Goal: Use online tool/utility: Utilize a website feature to perform a specific function

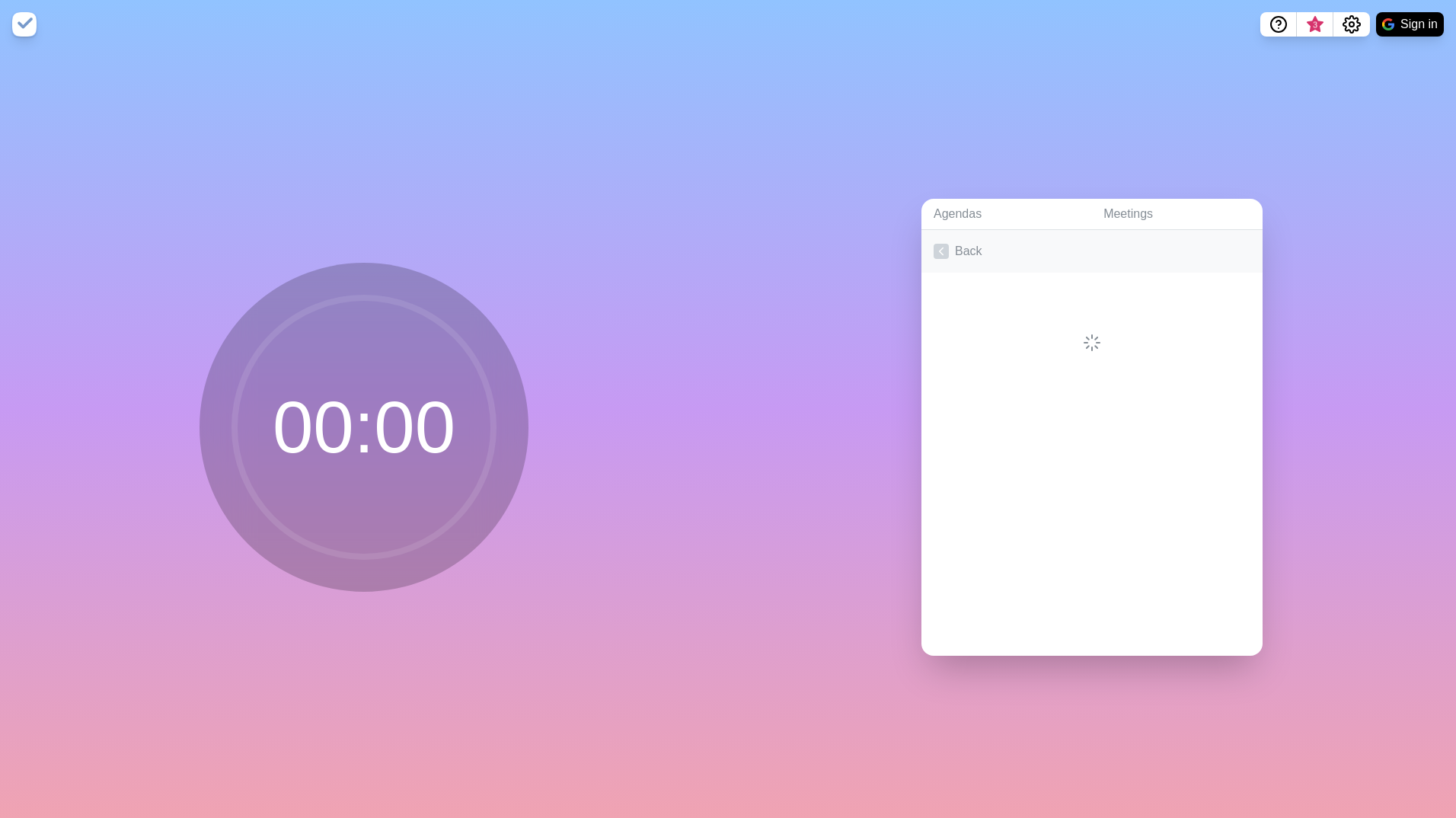
click at [936, 236] on link "Back" at bounding box center [1092, 251] width 341 height 42
click at [1123, 287] on p "Strength • Weakness • Opportunity • Threats" at bounding box center [1107, 290] width 287 height 18
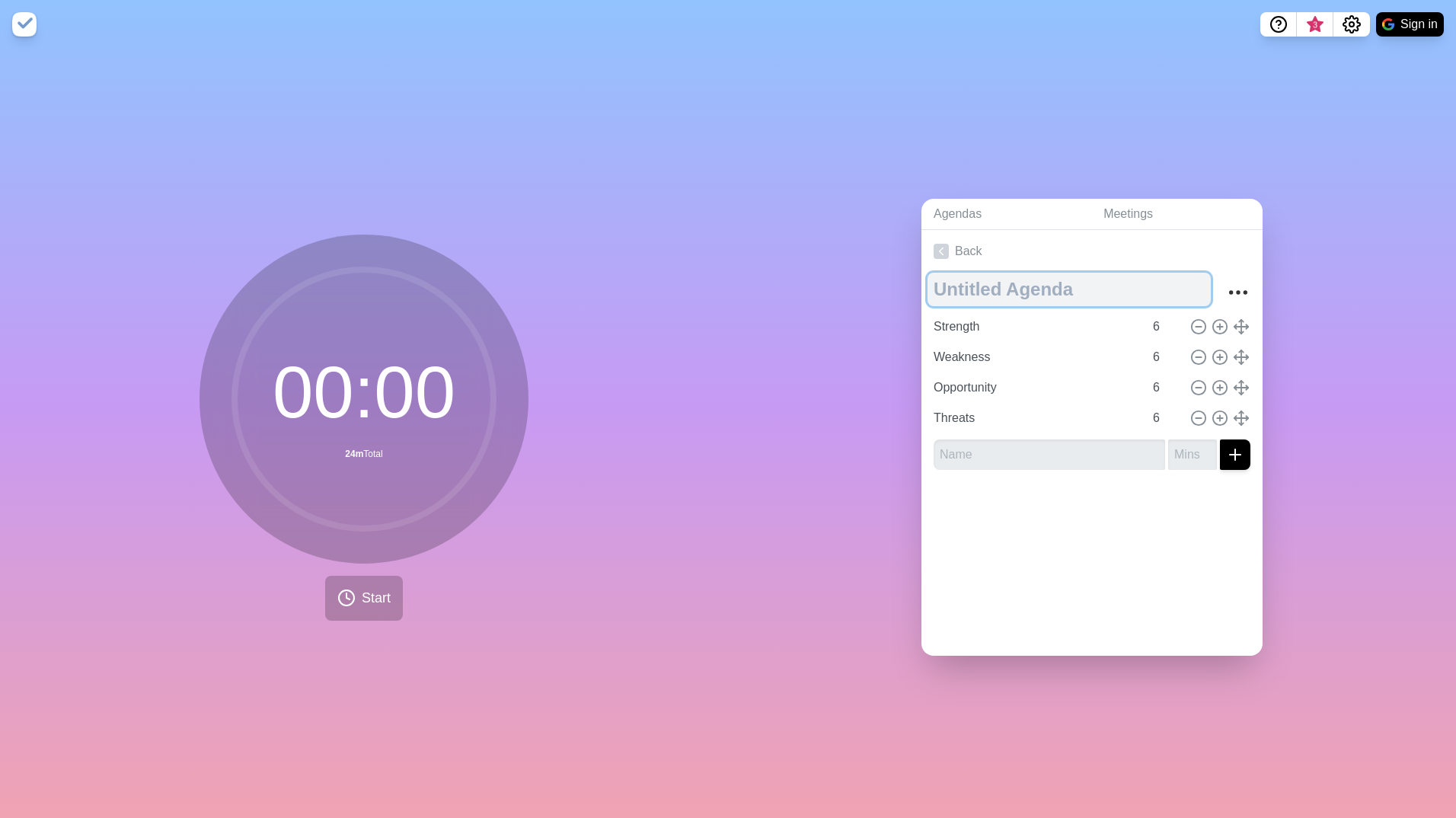
drag, startPoint x: 1074, startPoint y: 282, endPoint x: 934, endPoint y: 277, distance: 140.1
click at [934, 277] on textarea at bounding box center [1069, 289] width 283 height 34
click at [946, 281] on textarea at bounding box center [1069, 289] width 283 height 34
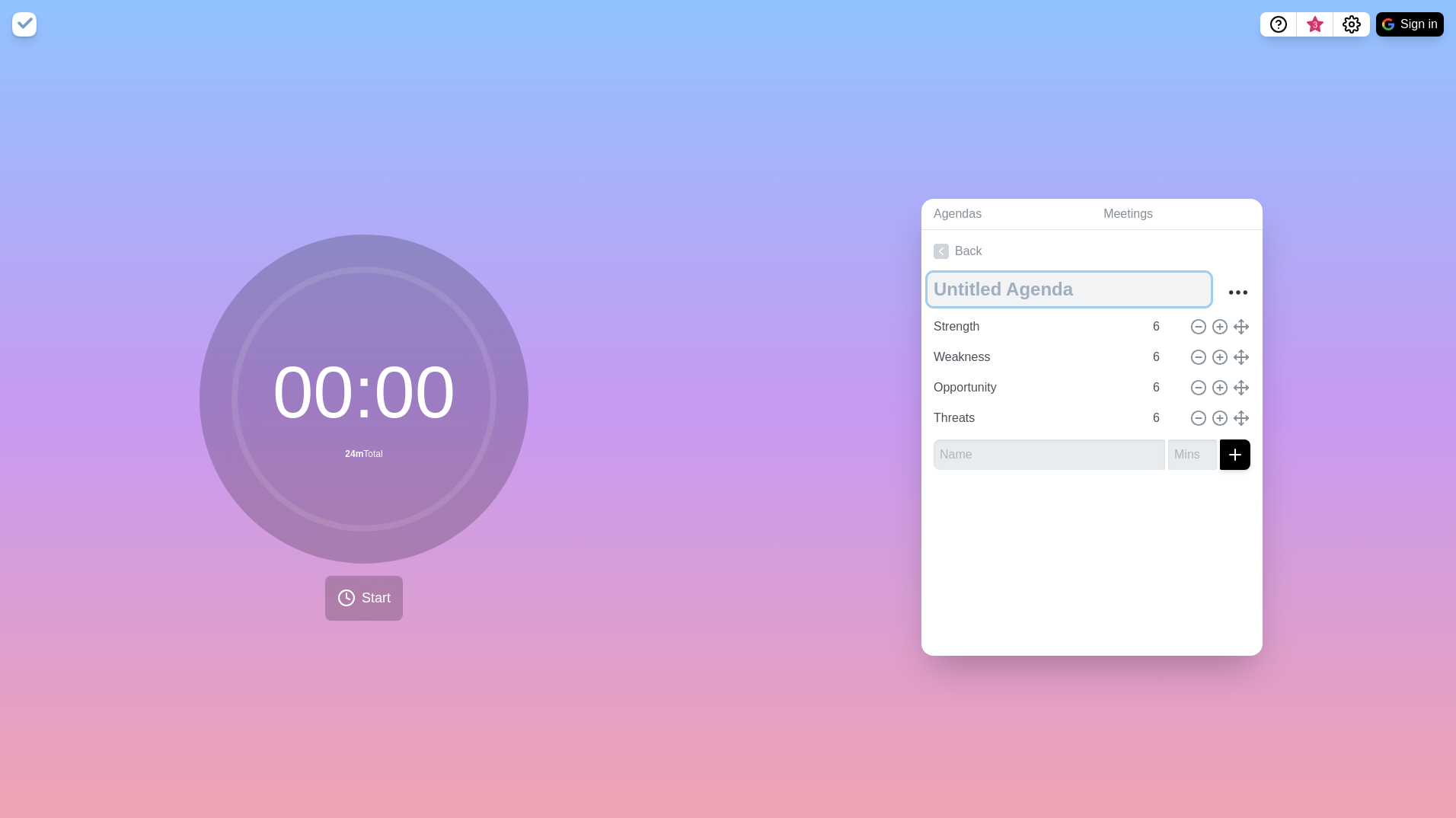
click at [946, 281] on textarea at bounding box center [1069, 289] width 283 height 34
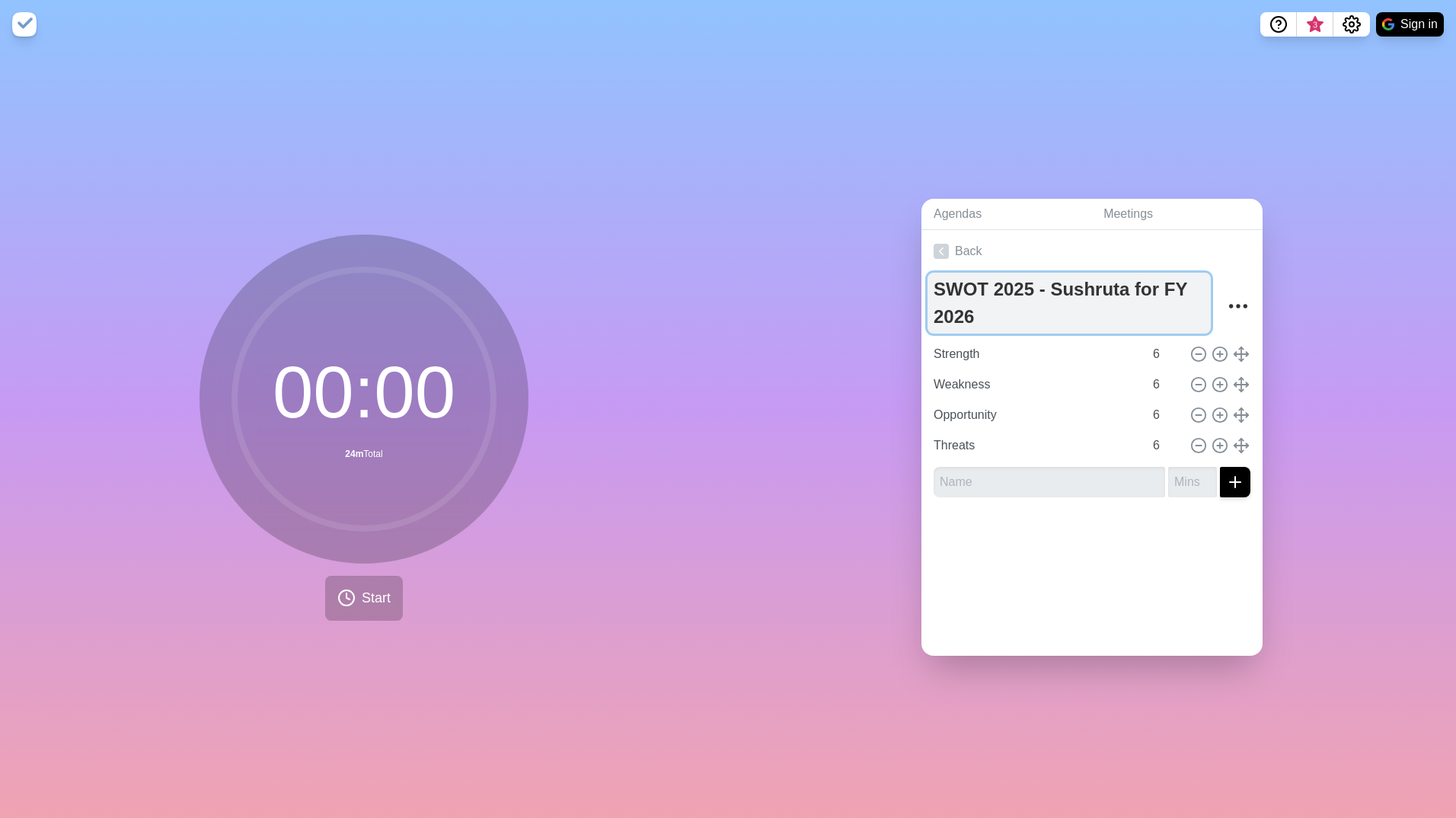
drag, startPoint x: 1028, startPoint y: 287, endPoint x: 1036, endPoint y: 297, distance: 12.8
click at [1028, 287] on textarea "SWOT 2025 - Sushruta for FY 2026" at bounding box center [1069, 303] width 283 height 61
click at [1042, 286] on textarea "SWOT 2025- Sushruta for FY 2026" at bounding box center [1069, 303] width 283 height 61
click at [1037, 284] on textarea "SWOT 2025- Sushruta for FY 2026" at bounding box center [1069, 303] width 283 height 61
click at [949, 310] on textarea "SWOT 2025-Sushruta for FY 2026" at bounding box center [1069, 303] width 283 height 61
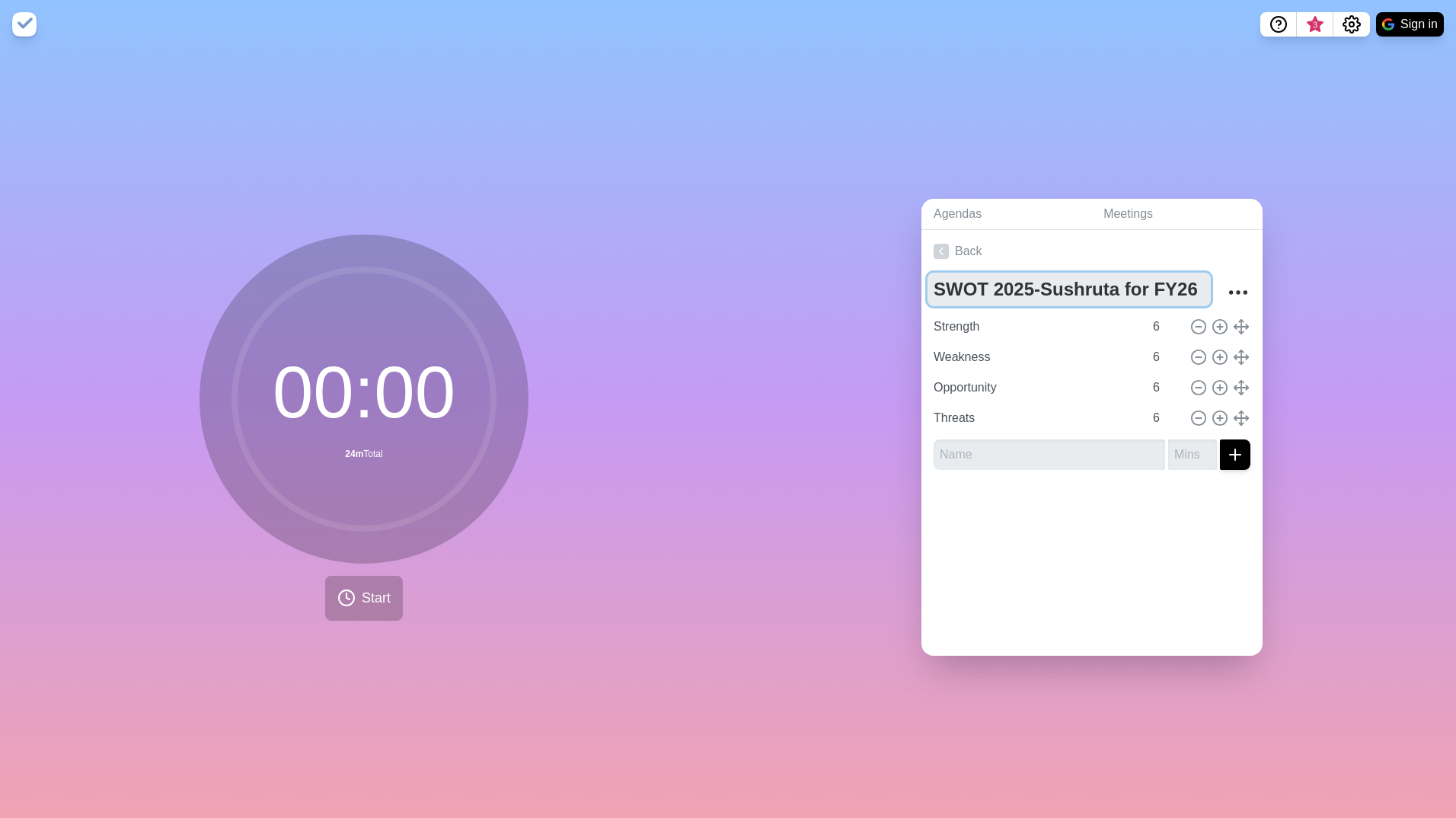
type textarea "SWOT 2025-Sushruta for FY26"
click at [1083, 522] on div at bounding box center [1092, 512] width 341 height 61
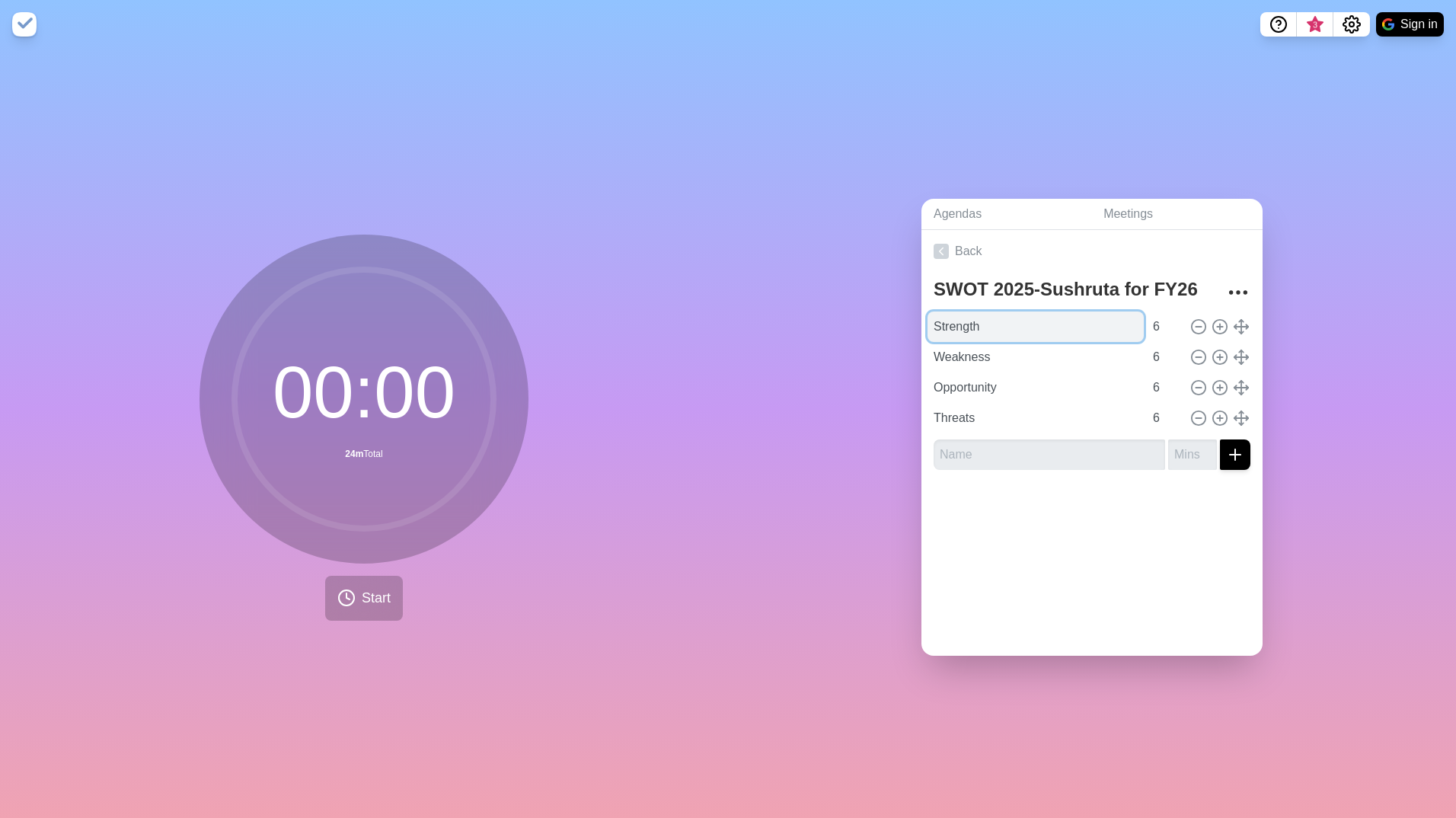
click at [1011, 314] on input "Strength" at bounding box center [1036, 327] width 216 height 31
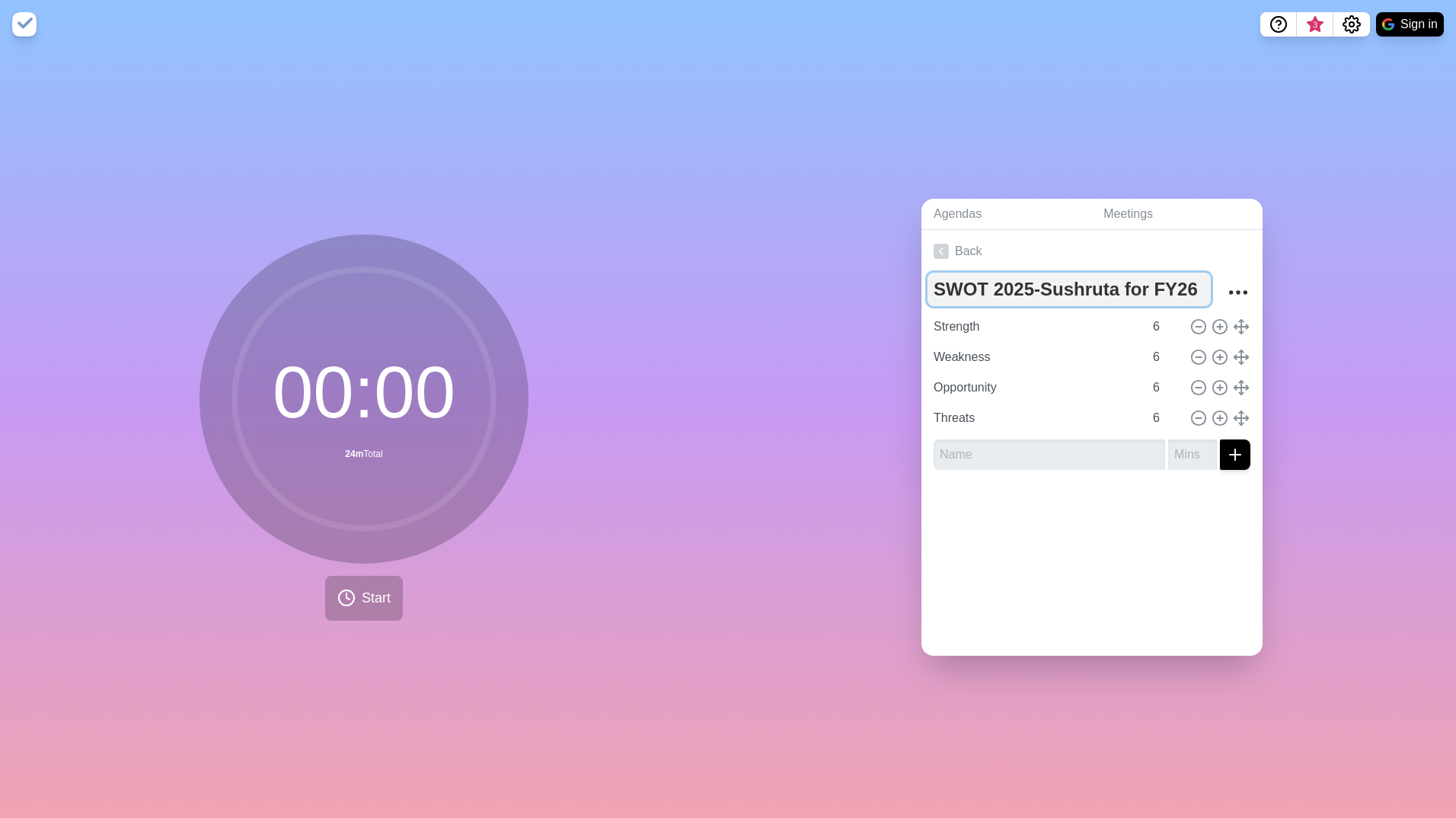
click at [1120, 283] on textarea "SWOT 2025-Sushruta for FY26" at bounding box center [1069, 289] width 283 height 34
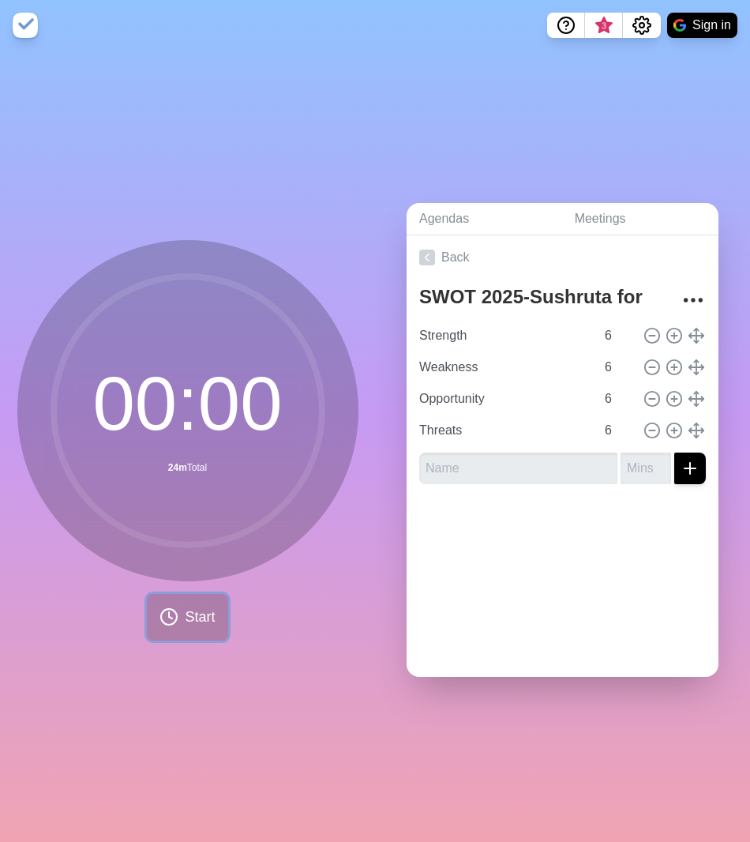
click at [202, 613] on span "Start" at bounding box center [200, 616] width 30 height 21
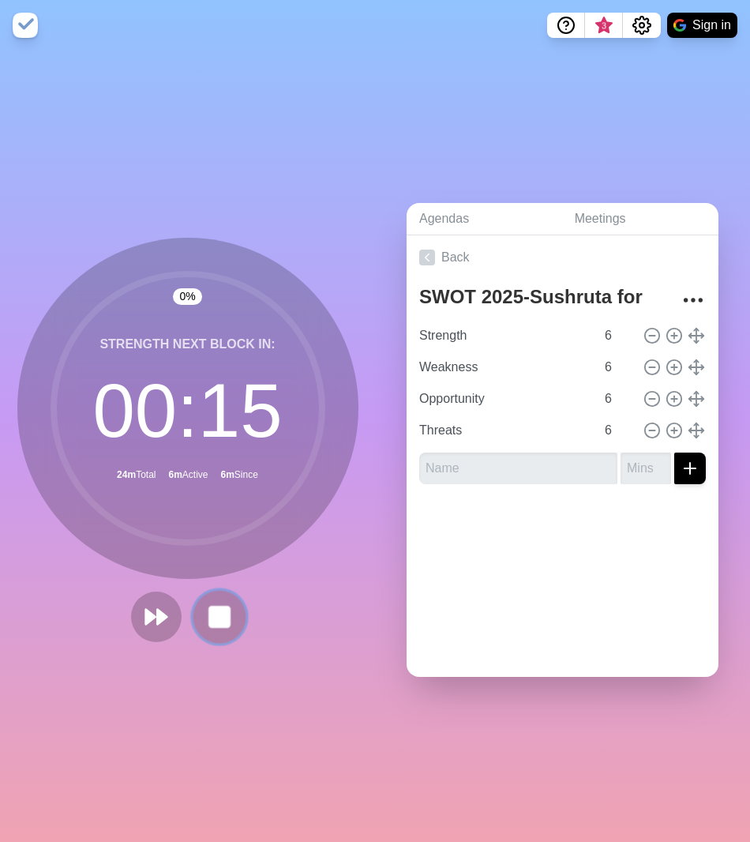
click at [211, 613] on rect at bounding box center [219, 616] width 20 height 20
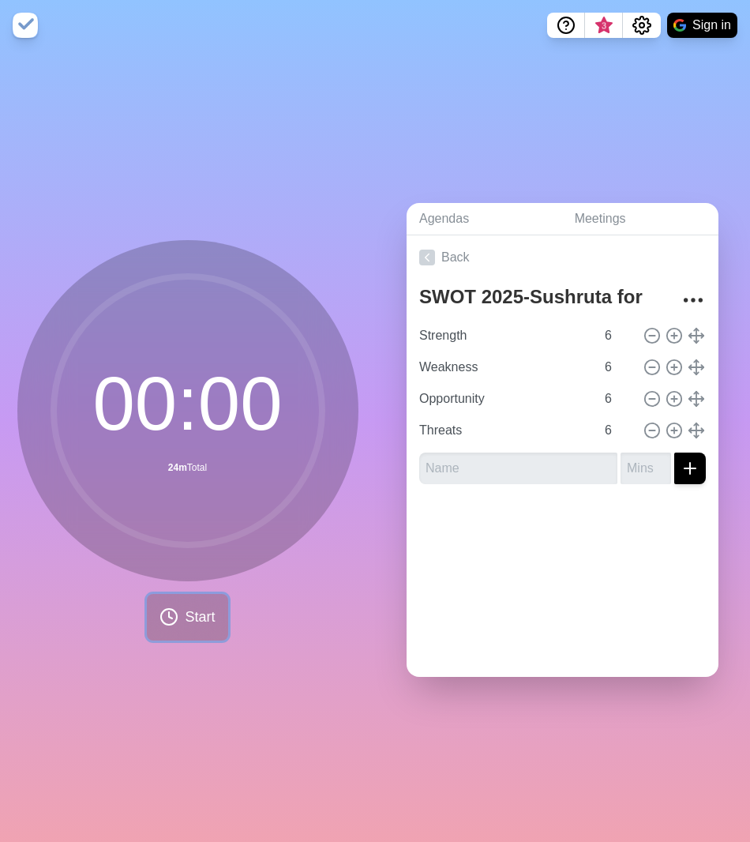
click at [193, 628] on button "Start" at bounding box center [187, 617] width 81 height 47
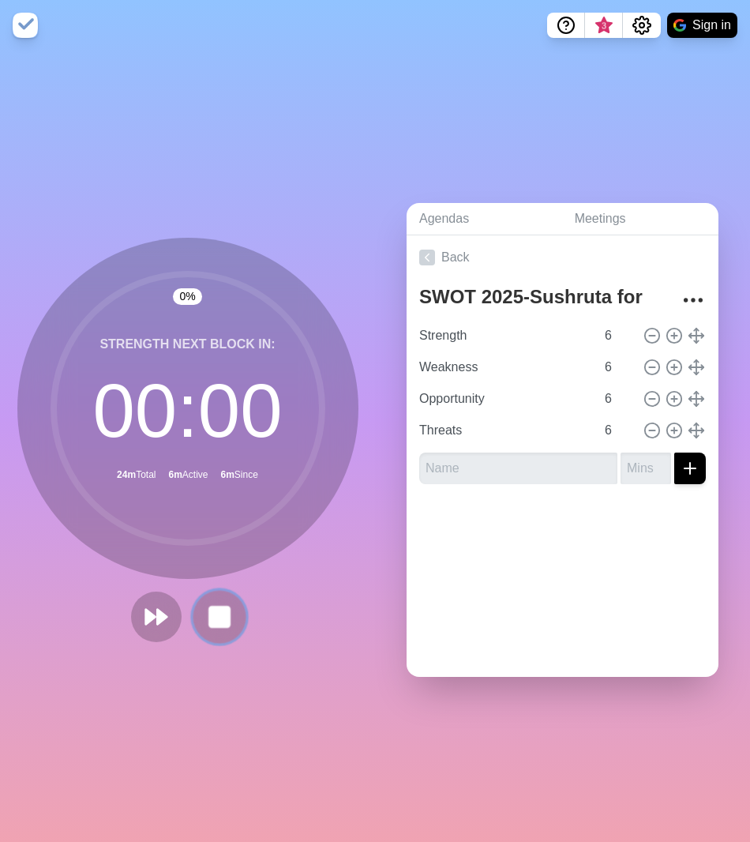
click at [211, 611] on rect at bounding box center [219, 616] width 20 height 20
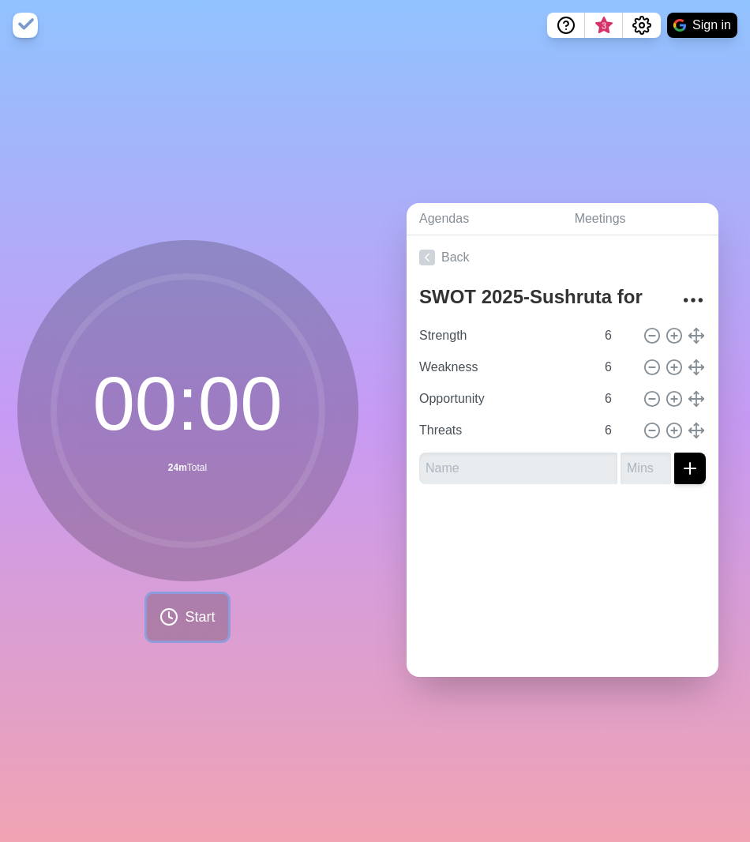
click at [197, 611] on span "Start" at bounding box center [200, 616] width 30 height 21
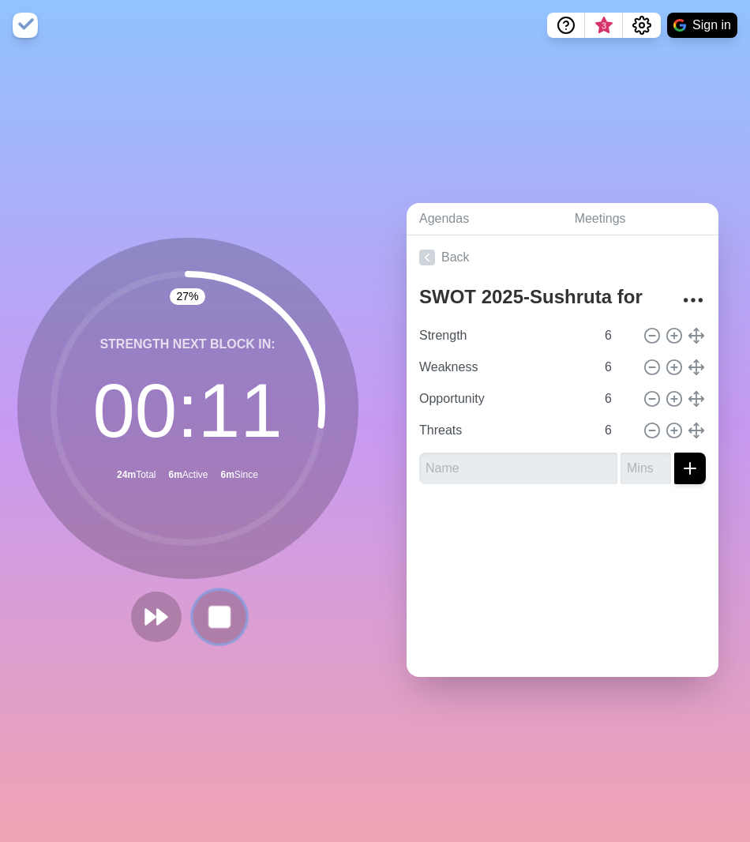
click at [222, 613] on rect at bounding box center [219, 616] width 20 height 20
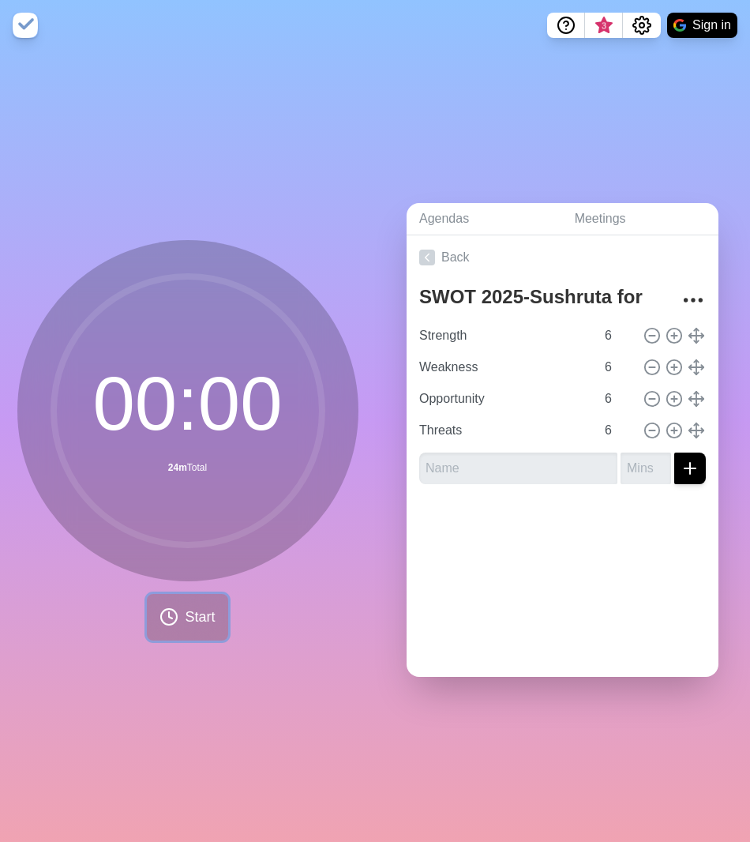
click at [201, 616] on span "Start" at bounding box center [200, 616] width 30 height 21
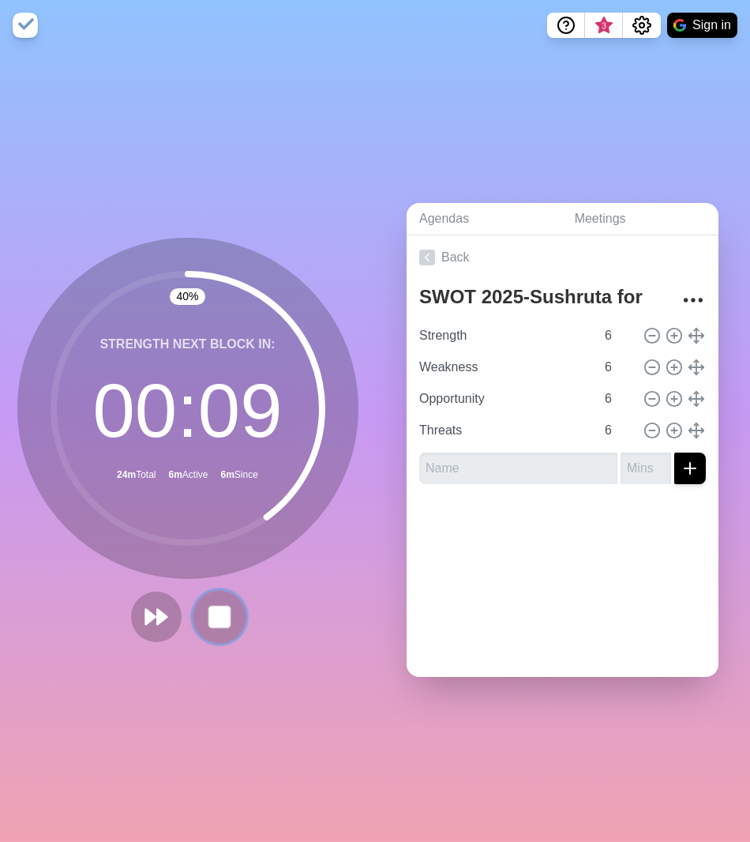
click at [209, 618] on rect at bounding box center [219, 616] width 20 height 20
